Goal: Information Seeking & Learning: Learn about a topic

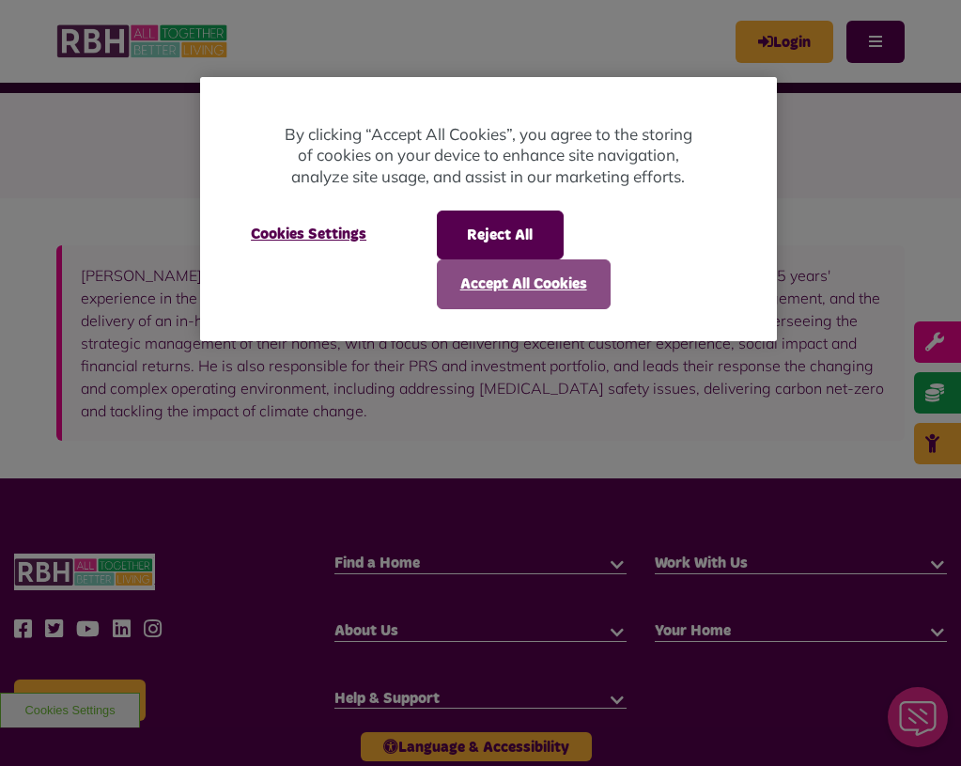
scroll to position [44, 0]
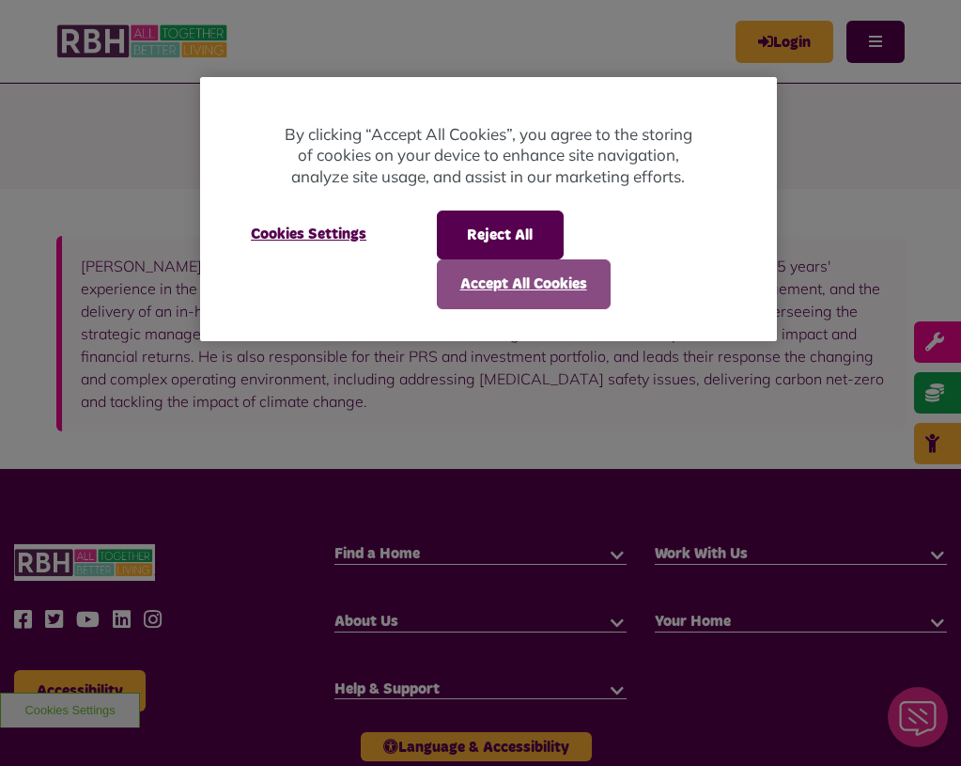
click at [484, 285] on button "Accept All Cookies" at bounding box center [524, 283] width 174 height 49
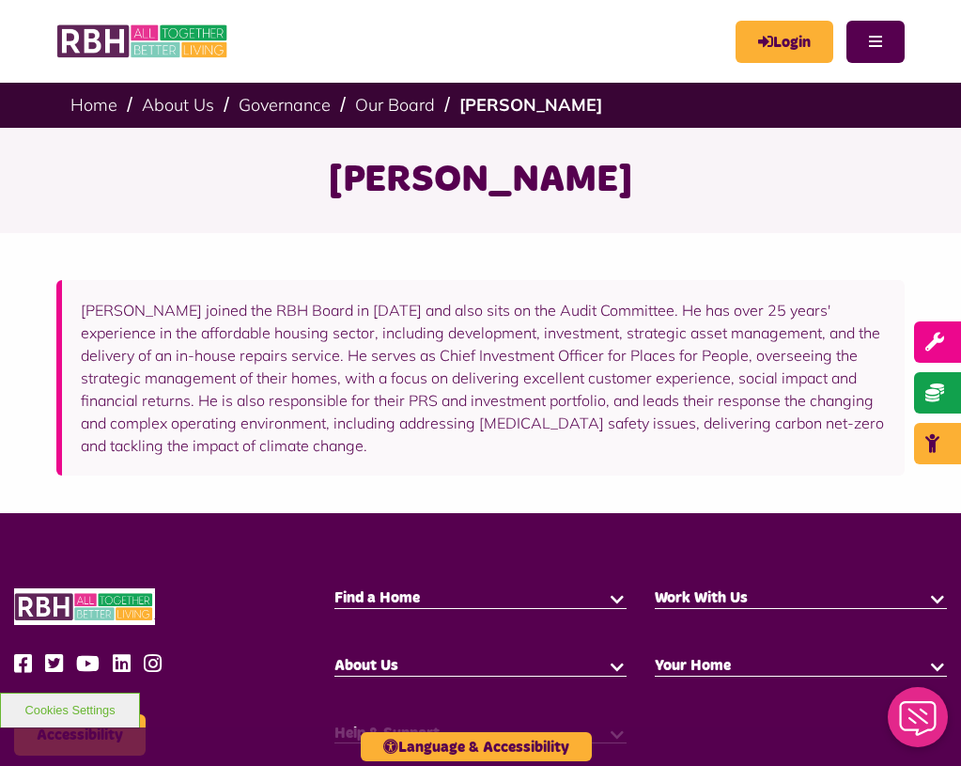
scroll to position [0, 0]
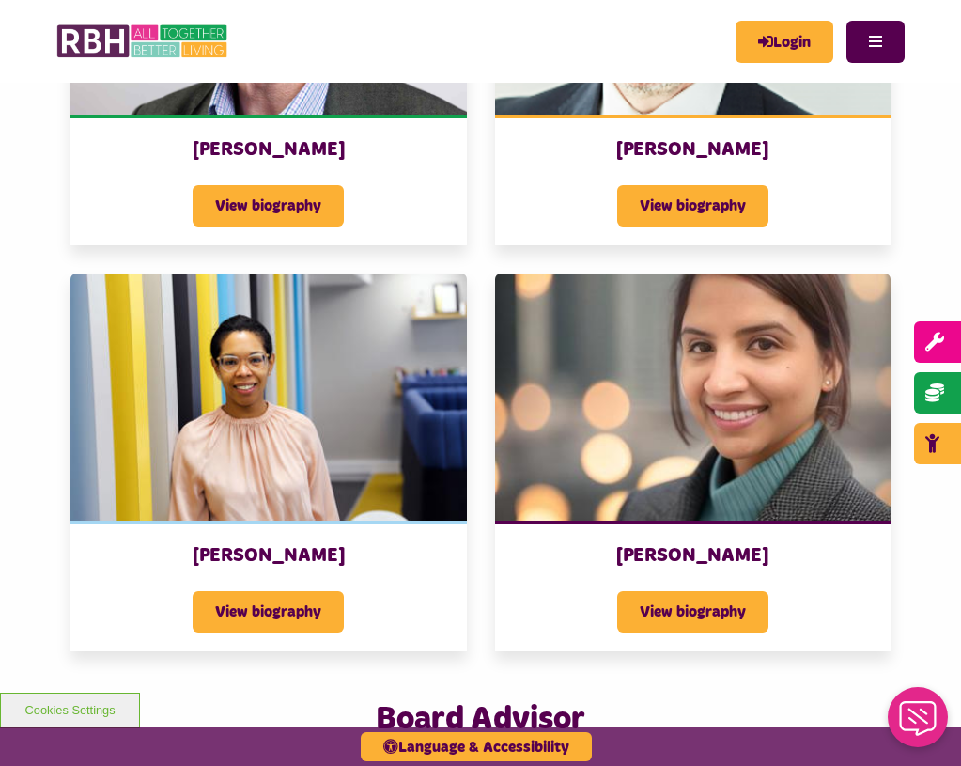
scroll to position [1973, 0]
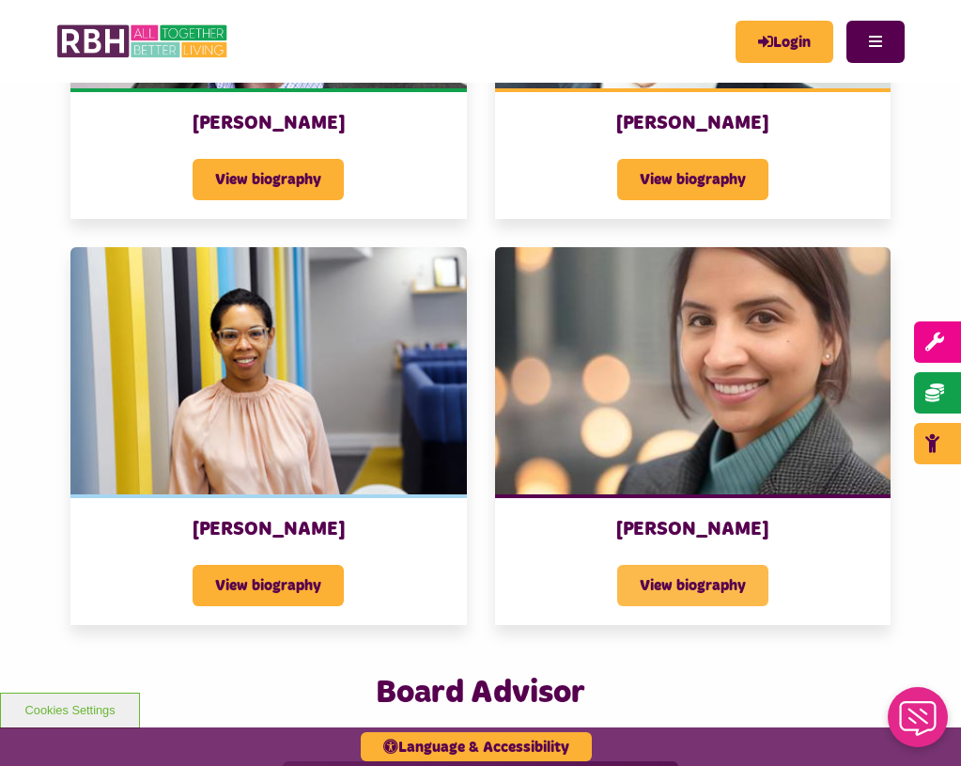
click at [633, 568] on span "View biography" at bounding box center [692, 585] width 151 height 41
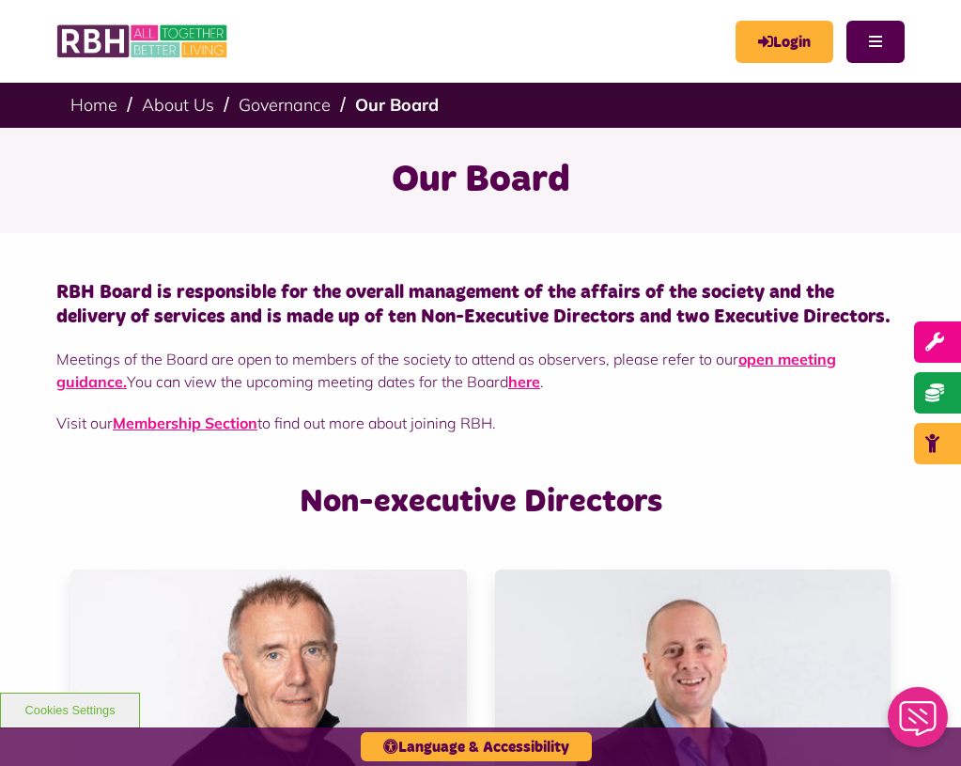
scroll to position [0, 0]
click at [863, 53] on button "Menu" at bounding box center [876, 42] width 58 height 42
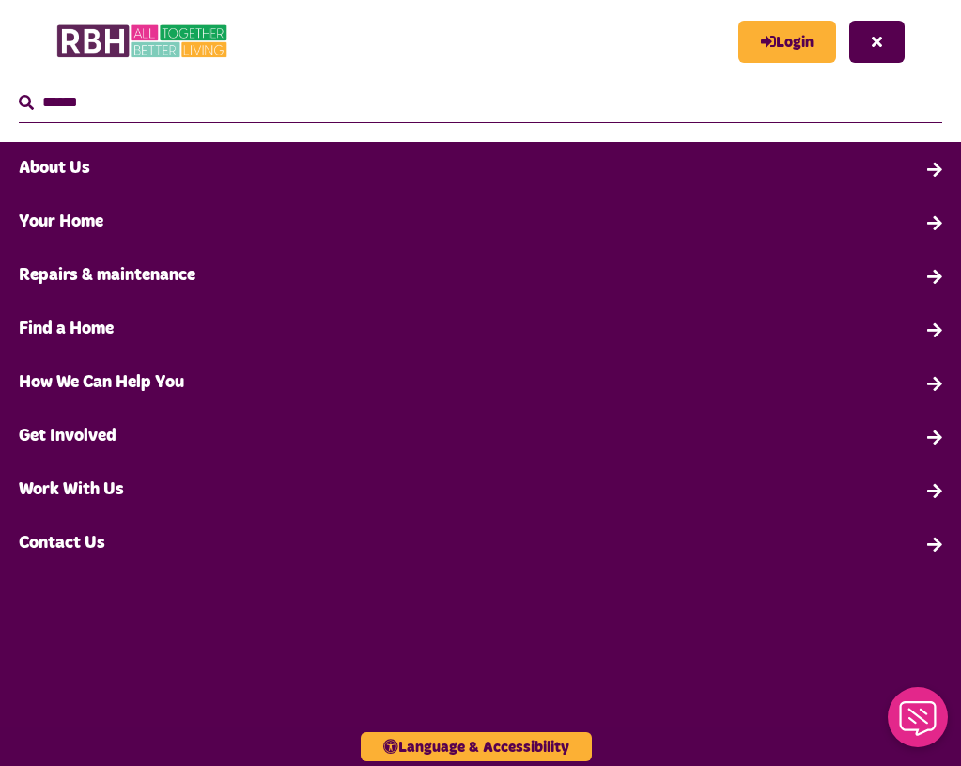
click at [50, 166] on link "About Us" at bounding box center [480, 169] width 961 height 54
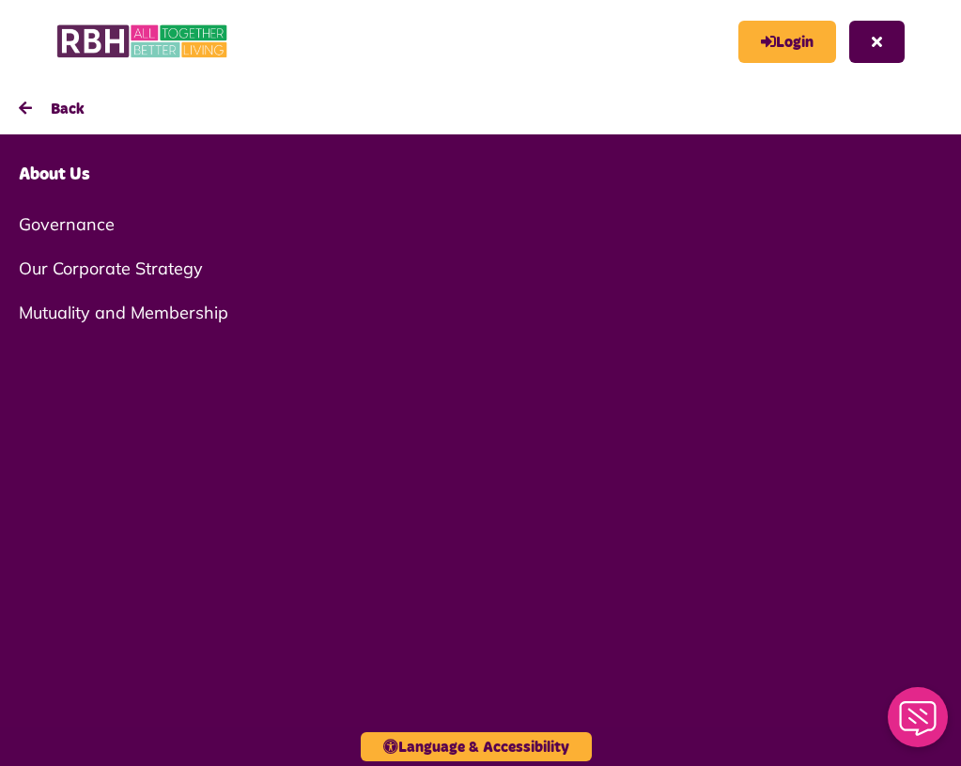
click at [44, 231] on link "Governance" at bounding box center [480, 224] width 961 height 44
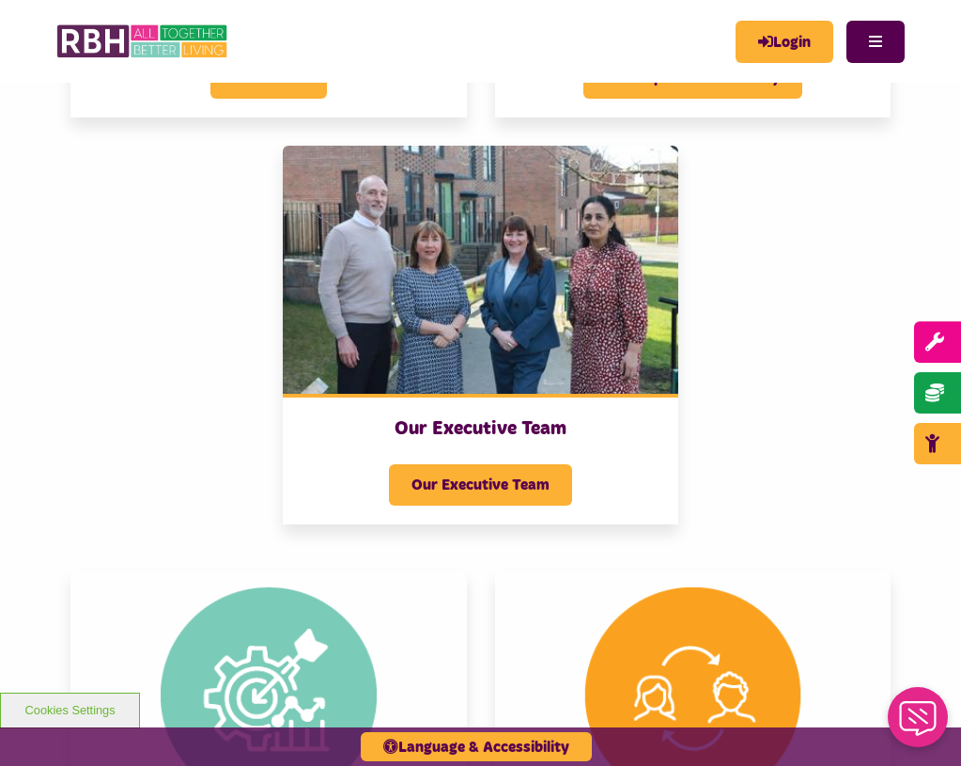
scroll to position [545, 0]
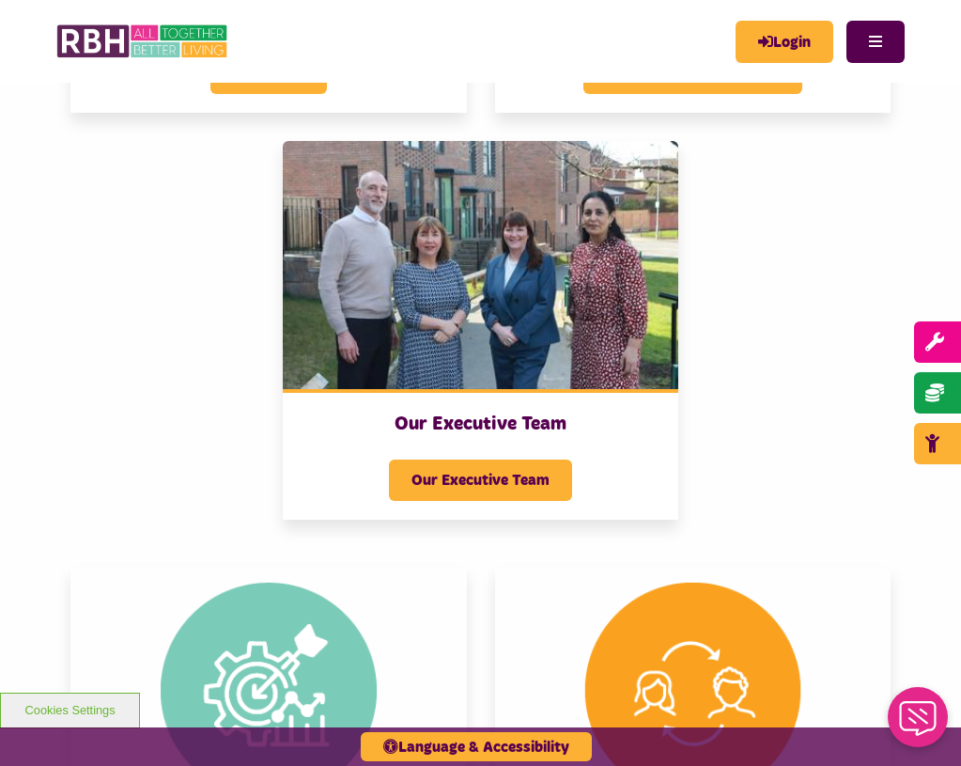
click at [333, 322] on img at bounding box center [481, 264] width 397 height 247
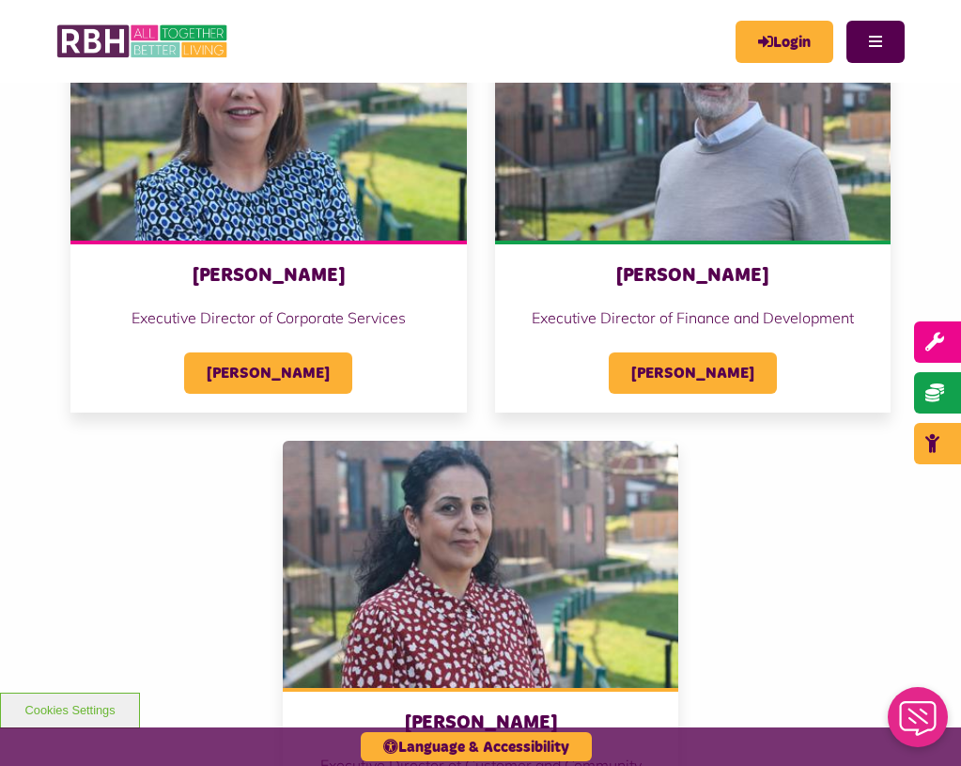
scroll to position [749, 0]
